Goal: Navigation & Orientation: Go to known website

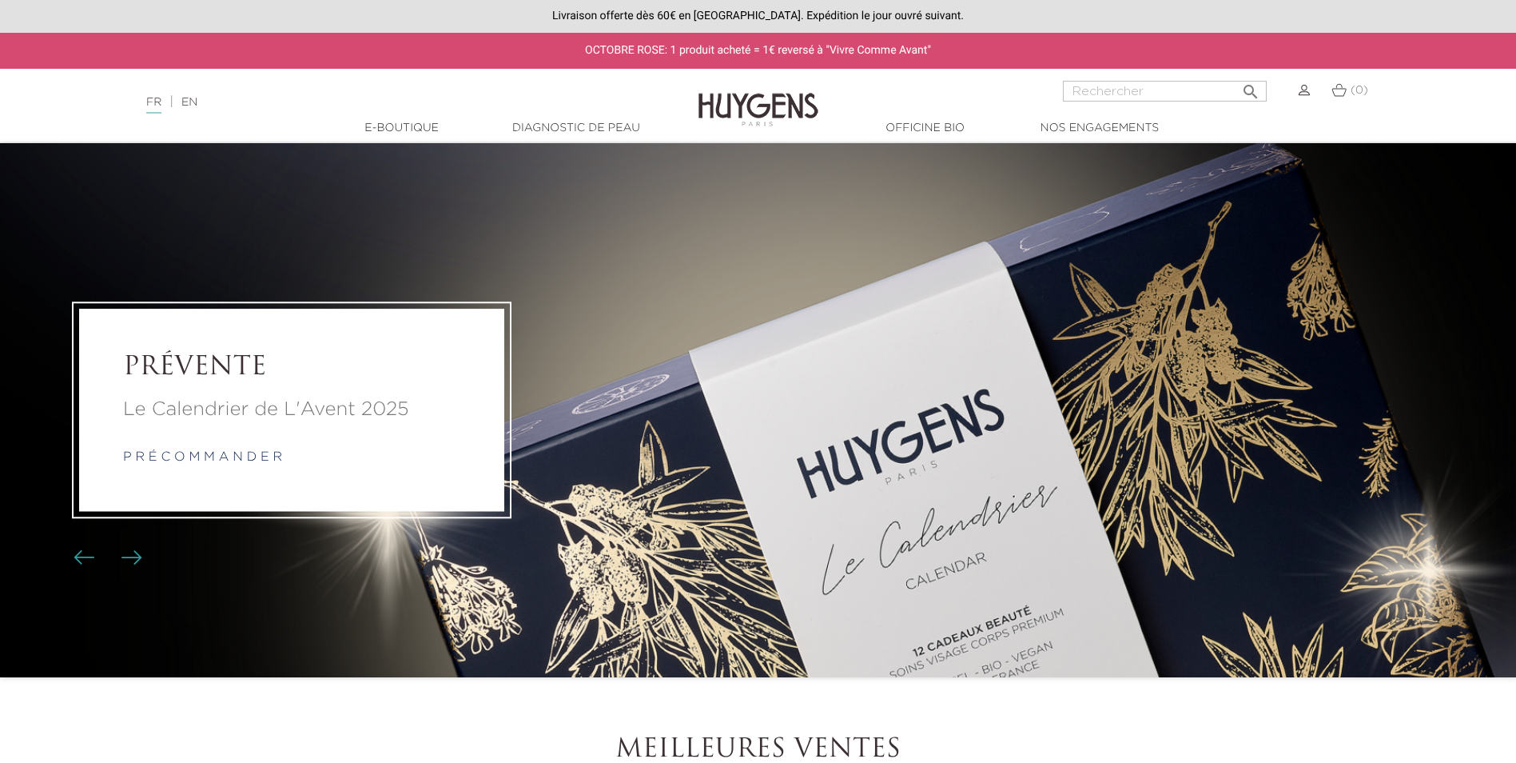
click at [801, 98] on img at bounding box center [759, 98] width 120 height 62
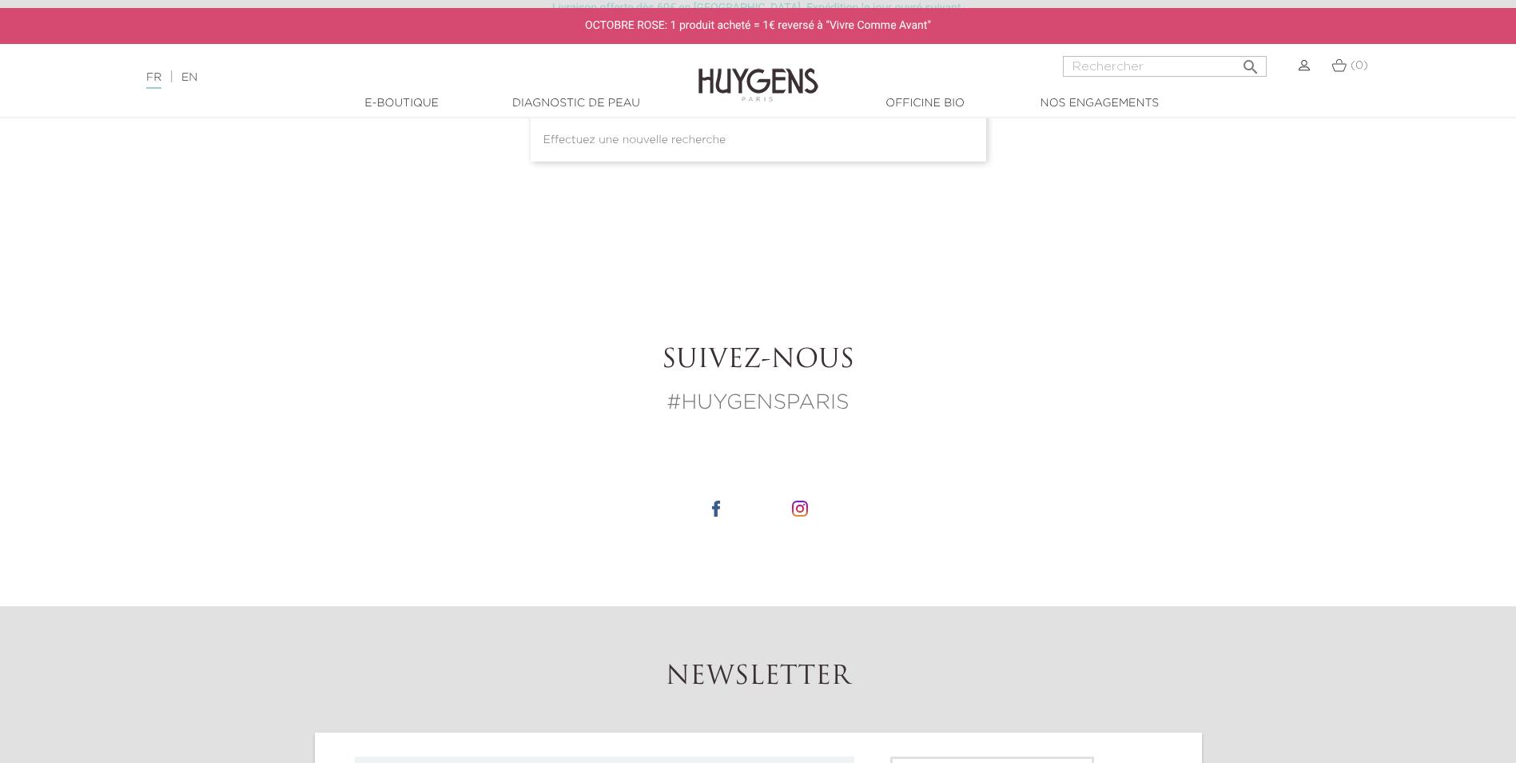
scroll to position [560, 0]
